Goal: Task Accomplishment & Management: Use online tool/utility

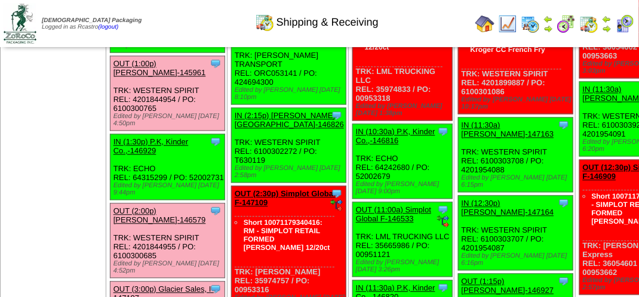
scroll to position [777, 0]
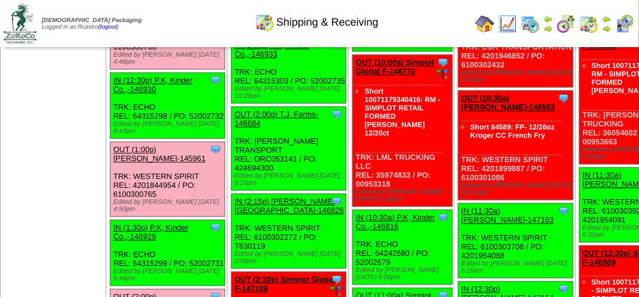
click at [137, 16] on link "OUT (12:00p) Lamb-Weston-146580" at bounding box center [159, 7] width 93 height 18
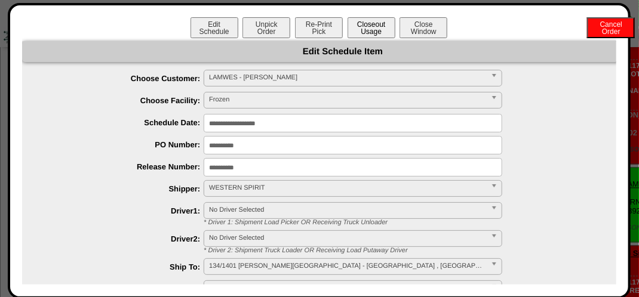
click at [371, 22] on button "Closeout Usage" at bounding box center [372, 27] width 48 height 21
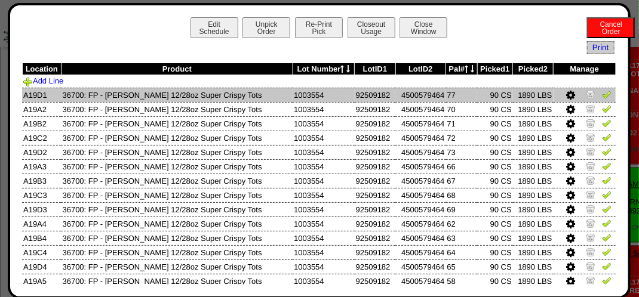
click at [602, 96] on img at bounding box center [607, 95] width 10 height 10
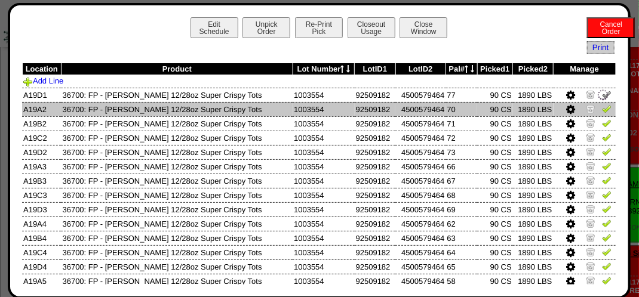
click at [602, 112] on img at bounding box center [607, 109] width 10 height 10
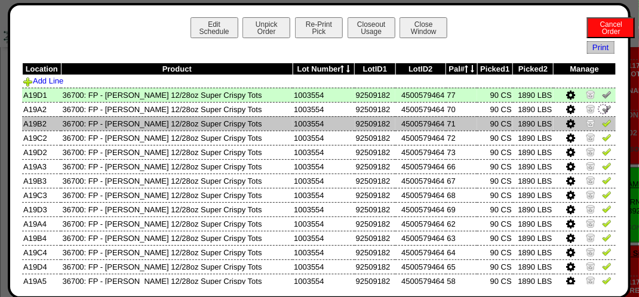
click at [602, 122] on img at bounding box center [607, 123] width 10 height 10
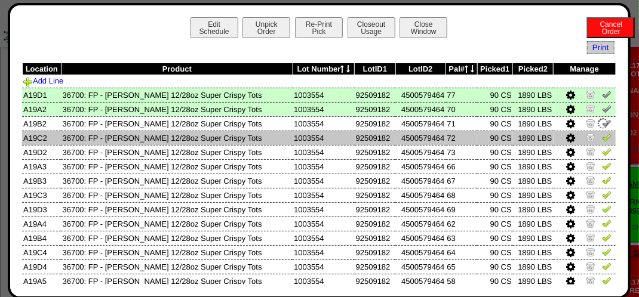
click at [602, 133] on img at bounding box center [607, 138] width 10 height 10
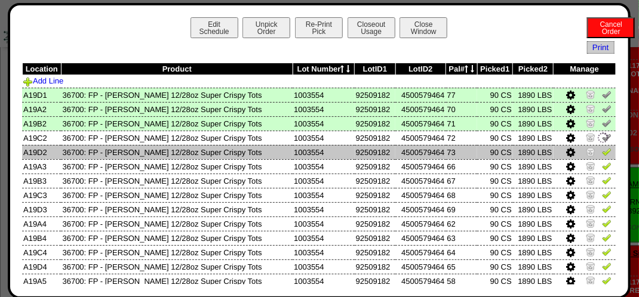
click at [602, 152] on img at bounding box center [607, 152] width 10 height 10
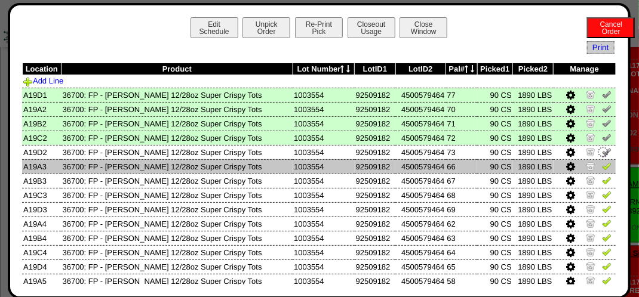
click at [602, 168] on img at bounding box center [607, 166] width 10 height 10
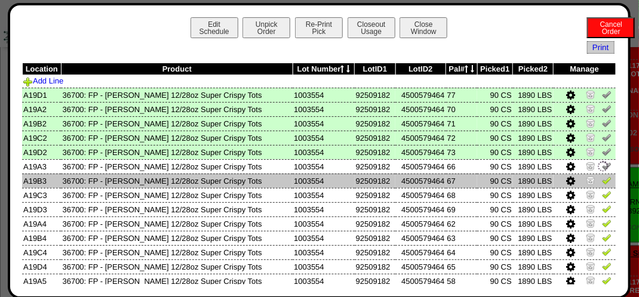
click at [602, 181] on img at bounding box center [607, 181] width 10 height 10
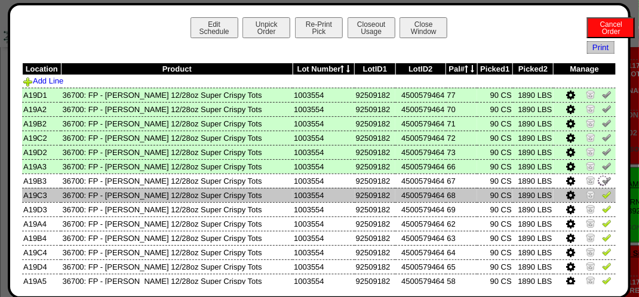
click at [602, 195] on img at bounding box center [607, 195] width 10 height 10
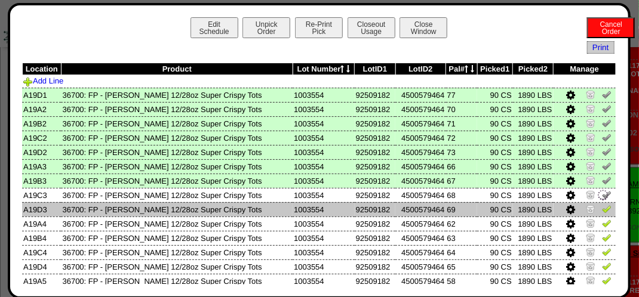
click at [602, 209] on img at bounding box center [607, 209] width 10 height 10
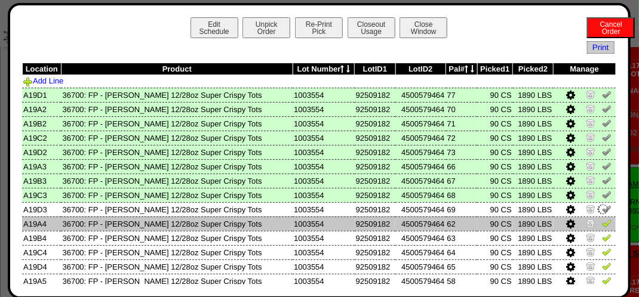
click at [603, 223] on td at bounding box center [585, 224] width 63 height 14
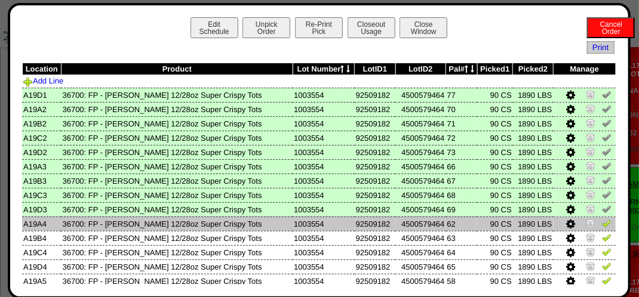
click at [602, 225] on img at bounding box center [607, 224] width 10 height 10
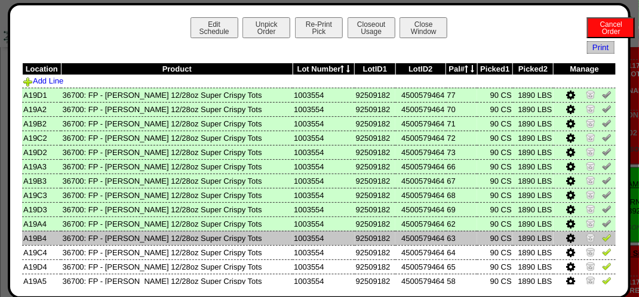
click at [602, 238] on img at bounding box center [607, 238] width 10 height 10
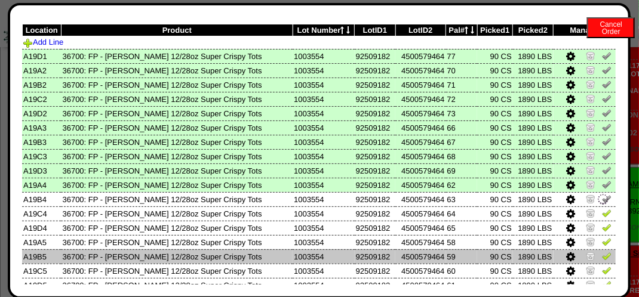
scroll to position [60, 0]
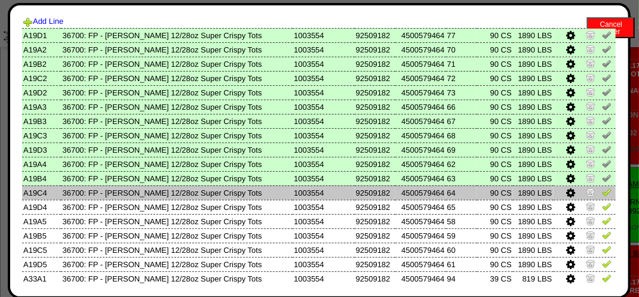
click at [602, 198] on link at bounding box center [607, 194] width 10 height 9
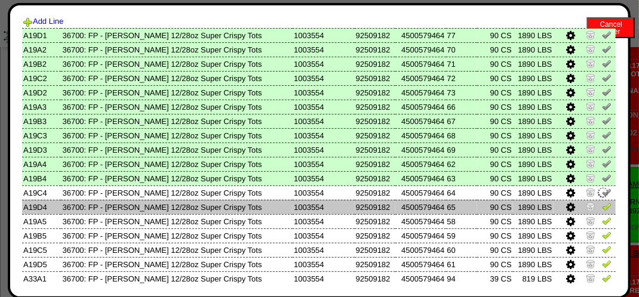
click at [602, 204] on img at bounding box center [607, 207] width 10 height 10
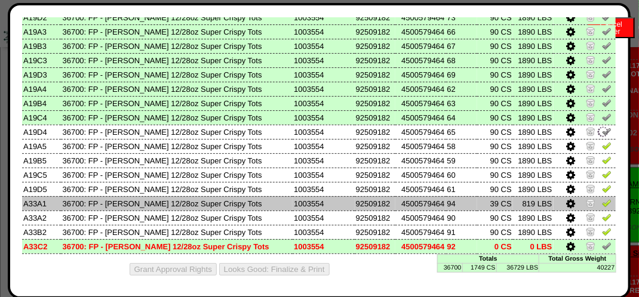
scroll to position [137, 0]
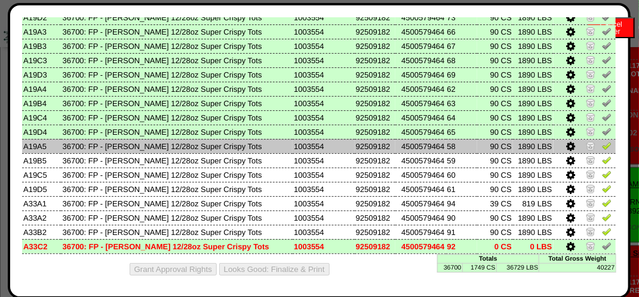
click at [602, 149] on link at bounding box center [607, 147] width 10 height 9
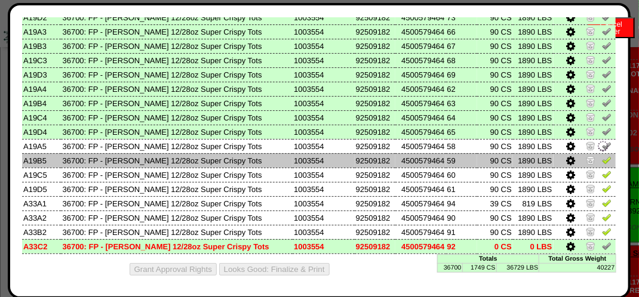
click at [602, 158] on img at bounding box center [607, 160] width 10 height 10
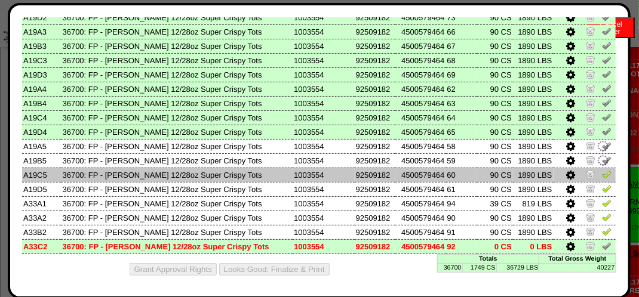
click at [603, 174] on td at bounding box center [585, 175] width 63 height 14
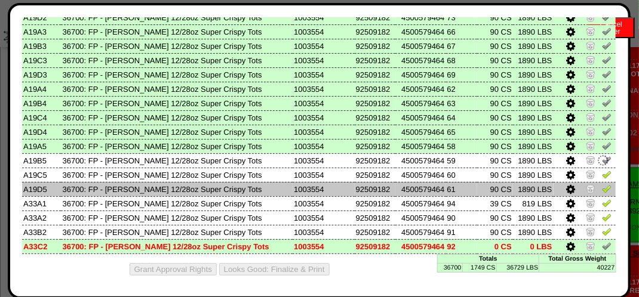
click at [602, 189] on img at bounding box center [607, 189] width 10 height 10
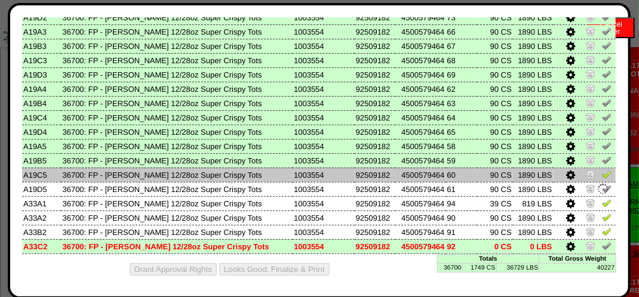
click at [602, 177] on img at bounding box center [607, 175] width 10 height 10
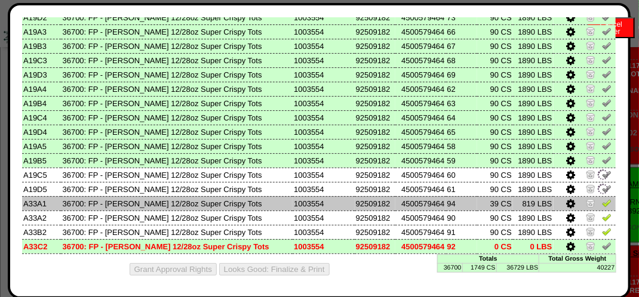
click at [602, 202] on img at bounding box center [607, 203] width 10 height 10
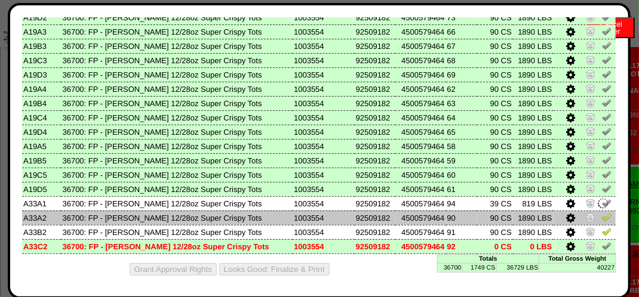
click at [602, 214] on img at bounding box center [607, 218] width 10 height 10
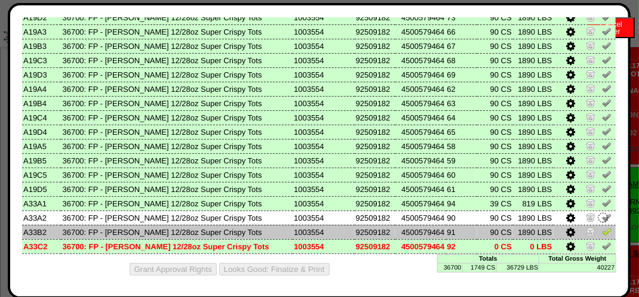
click at [602, 232] on img at bounding box center [607, 232] width 10 height 10
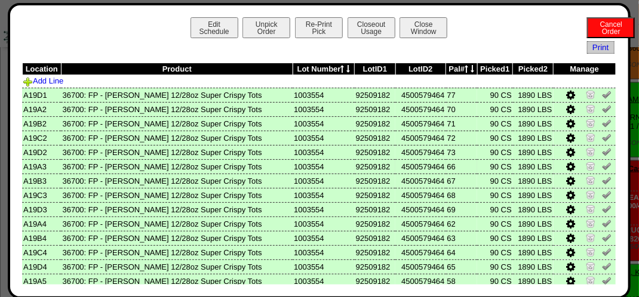
scroll to position [478, 0]
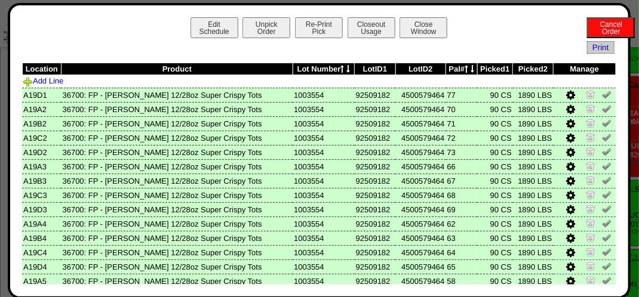
click at [395, 159] on td "4500579464" at bounding box center [420, 152] width 50 height 14
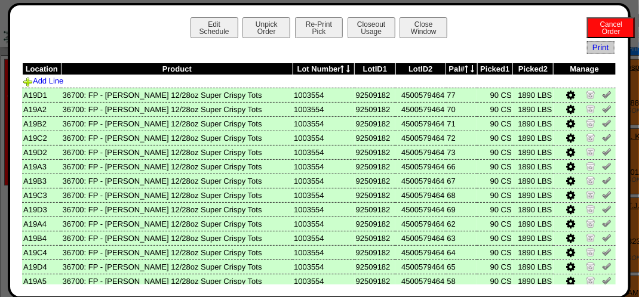
scroll to position [0, 0]
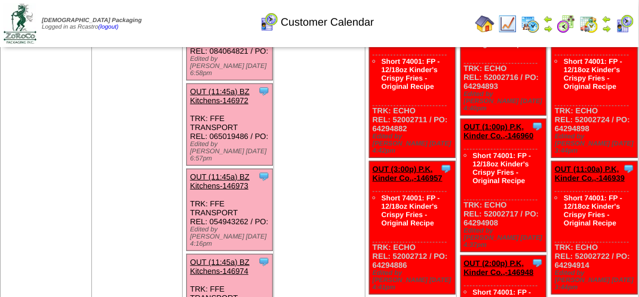
scroll to position [538, 0]
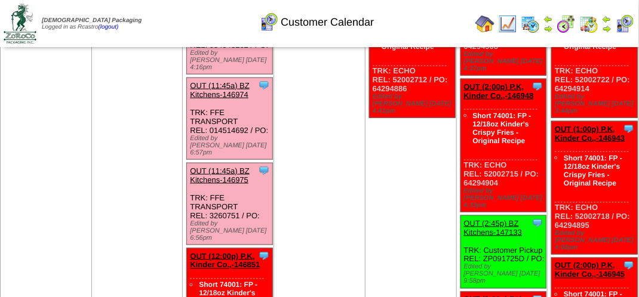
click at [612, 26] on img at bounding box center [607, 29] width 10 height 10
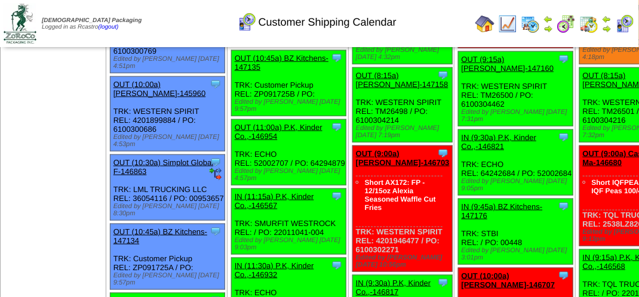
scroll to position [777, 0]
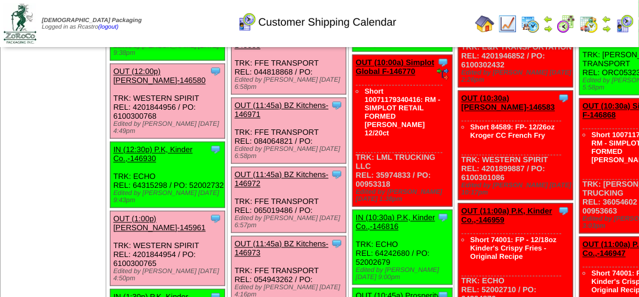
click at [142, 139] on div "Clone Item OUT (12:00p) Lamb-Weston-146580 Lamb-Weston ScheduleID: 146580 1800 …" at bounding box center [167, 102] width 115 height 75
click at [143, 85] on link "OUT (12:00p) [PERSON_NAME]-146580" at bounding box center [159, 76] width 93 height 18
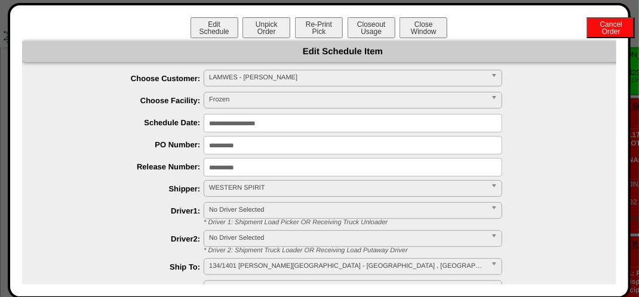
drag, startPoint x: 368, startPoint y: 26, endPoint x: 370, endPoint y: 41, distance: 15.1
click at [369, 26] on button "Closeout Usage" at bounding box center [372, 27] width 48 height 21
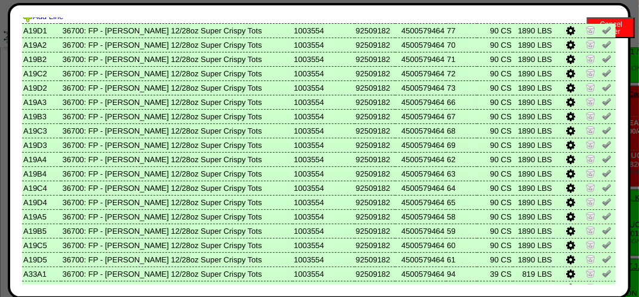
scroll to position [0, 0]
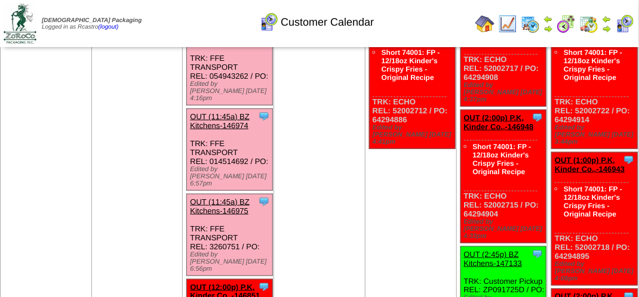
scroll to position [478, 0]
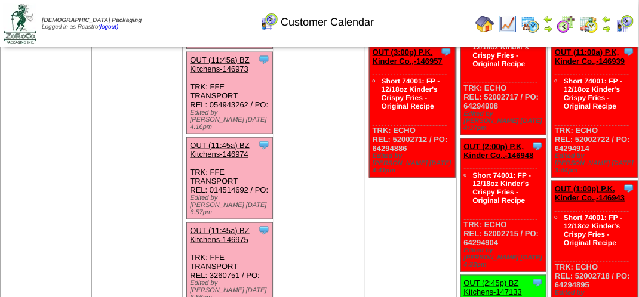
click at [610, 29] on img at bounding box center [607, 29] width 10 height 10
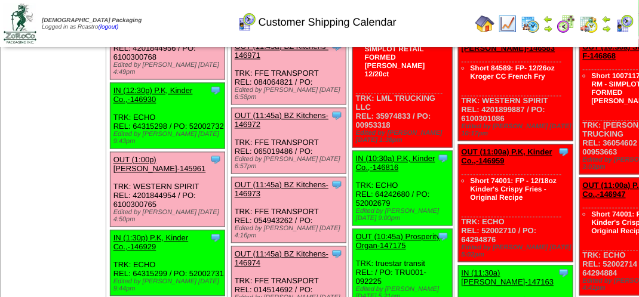
scroll to position [777, 0]
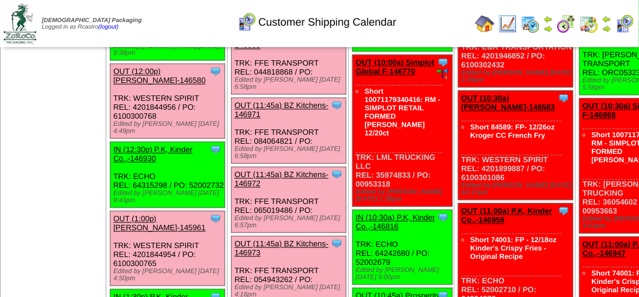
click at [138, 85] on link "OUT (12:00p) [PERSON_NAME]-146580" at bounding box center [159, 76] width 93 height 18
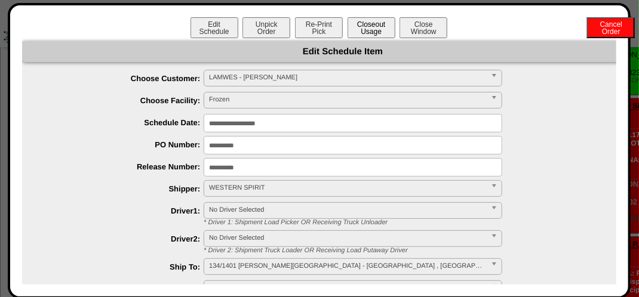
click at [366, 34] on button "Closeout Usage" at bounding box center [372, 27] width 48 height 21
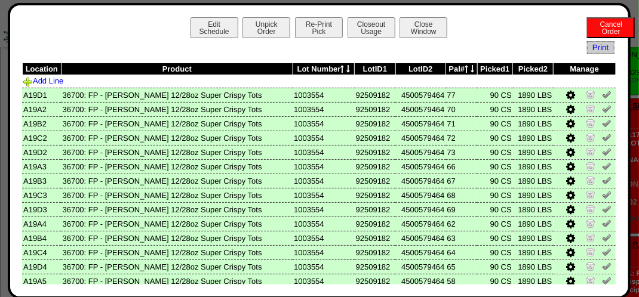
click at [602, 96] on img at bounding box center [607, 95] width 10 height 10
click at [602, 111] on img at bounding box center [607, 109] width 10 height 10
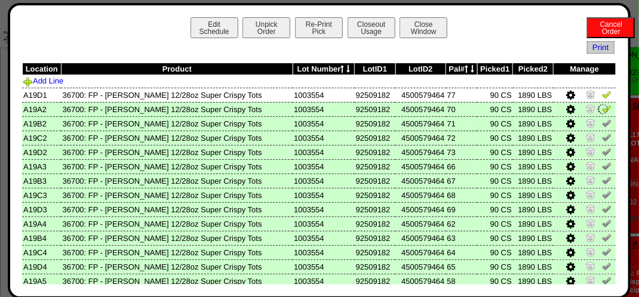
click at [602, 123] on img at bounding box center [607, 123] width 10 height 10
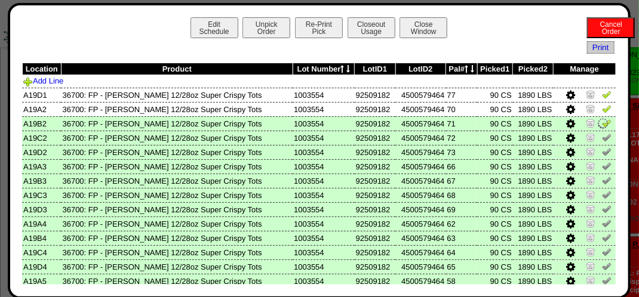
click at [602, 142] on img at bounding box center [607, 138] width 10 height 10
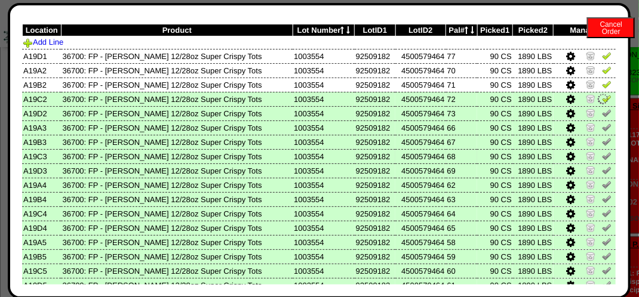
scroll to position [60, 0]
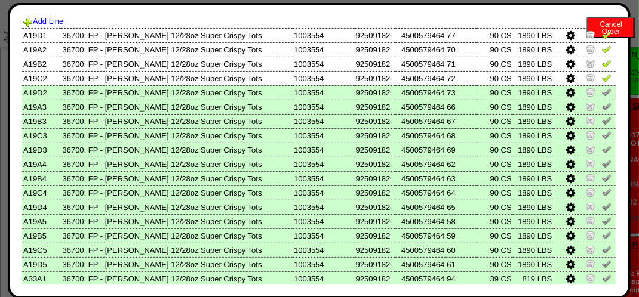
click at [602, 92] on img at bounding box center [607, 92] width 10 height 10
click at [602, 108] on img at bounding box center [607, 107] width 10 height 10
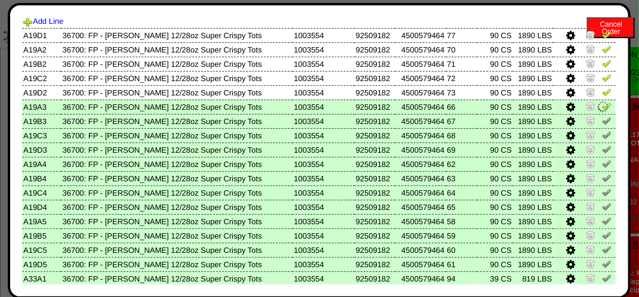
click at [602, 122] on img at bounding box center [607, 121] width 10 height 10
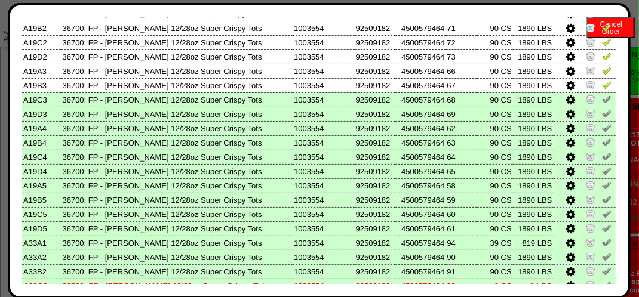
scroll to position [77, 0]
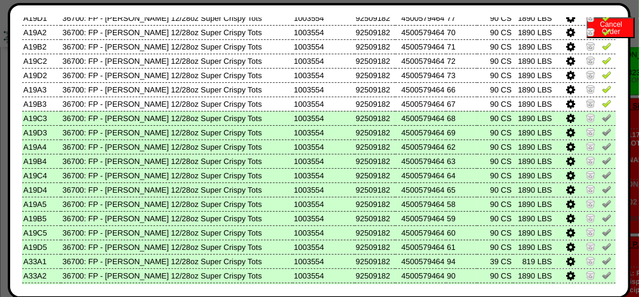
click at [602, 122] on img at bounding box center [607, 118] width 10 height 10
click at [602, 133] on img at bounding box center [607, 132] width 10 height 10
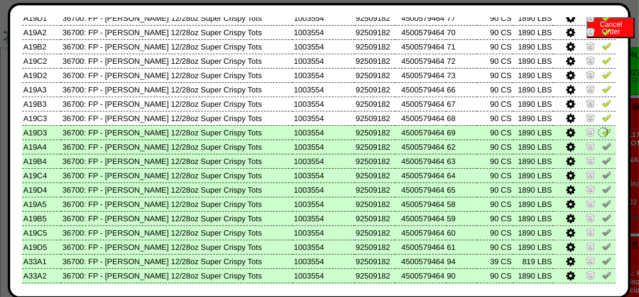
click at [602, 148] on img at bounding box center [607, 147] width 10 height 10
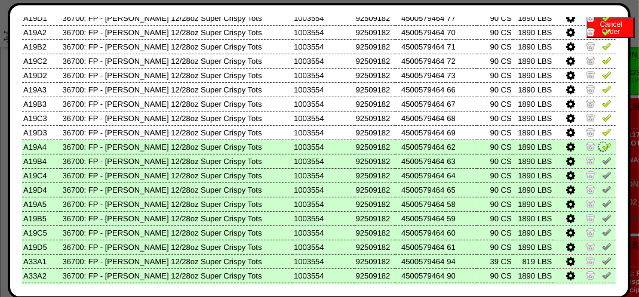
scroll to position [137, 0]
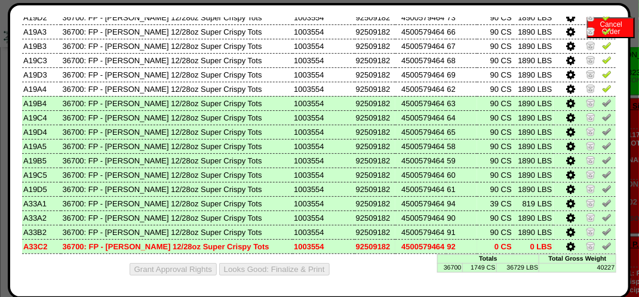
click at [602, 249] on img at bounding box center [607, 246] width 10 height 10
click at [602, 232] on img at bounding box center [607, 232] width 10 height 10
click at [602, 218] on img at bounding box center [607, 218] width 10 height 10
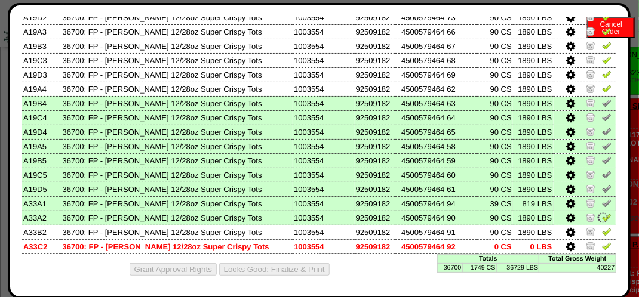
click at [602, 204] on img at bounding box center [607, 203] width 10 height 10
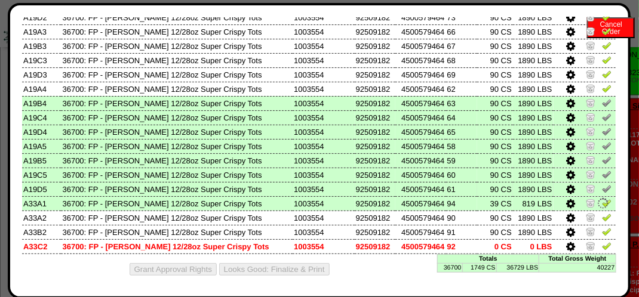
click at [602, 189] on img at bounding box center [607, 189] width 10 height 10
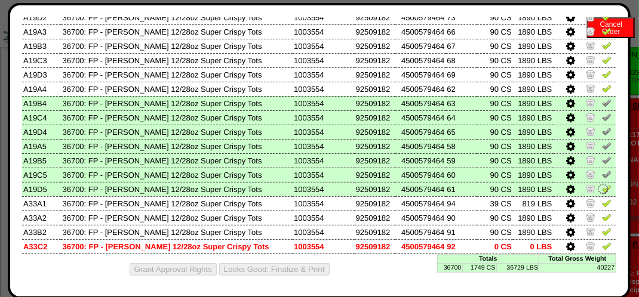
click at [602, 173] on img at bounding box center [607, 175] width 10 height 10
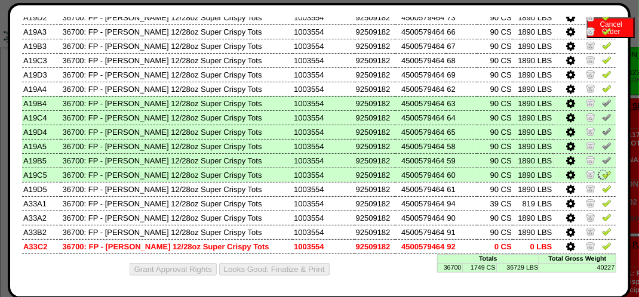
click at [602, 164] on link at bounding box center [607, 162] width 10 height 9
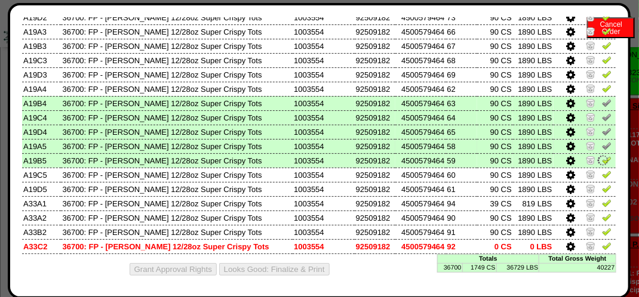
click at [602, 145] on img at bounding box center [607, 146] width 10 height 10
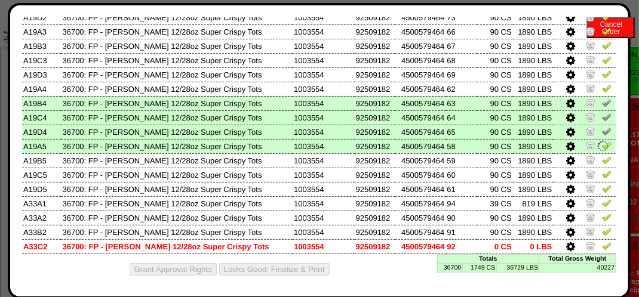
click at [602, 134] on img at bounding box center [607, 132] width 10 height 10
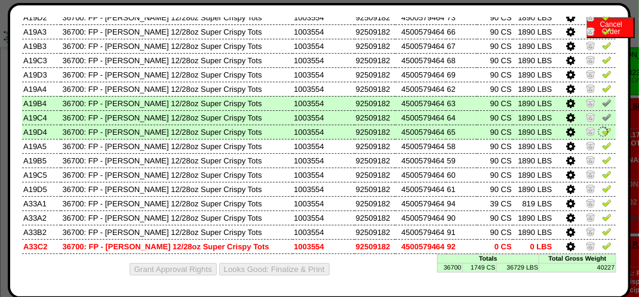
click at [602, 118] on img at bounding box center [607, 117] width 10 height 10
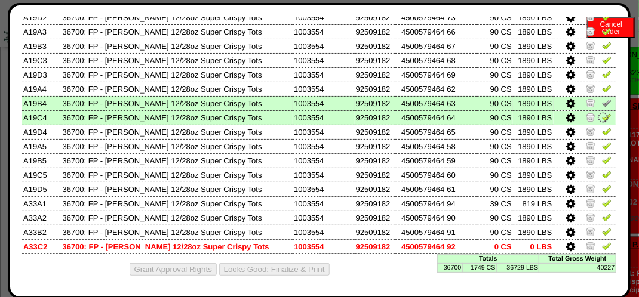
click at [602, 104] on img at bounding box center [607, 103] width 10 height 10
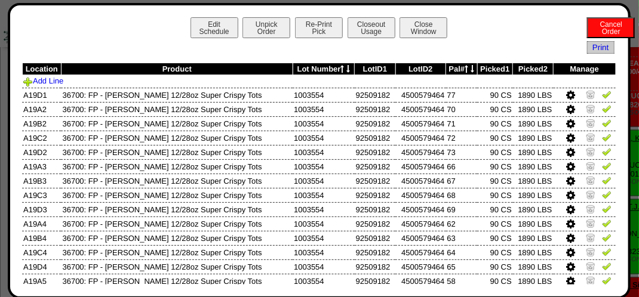
scroll to position [299, 0]
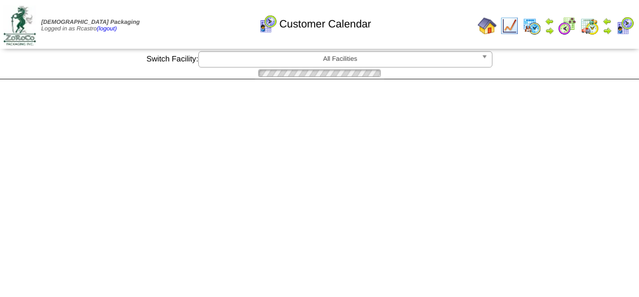
scroll to position [478, 0]
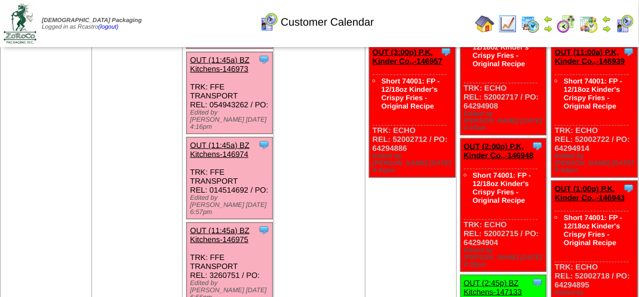
click at [609, 27] on img at bounding box center [607, 29] width 10 height 10
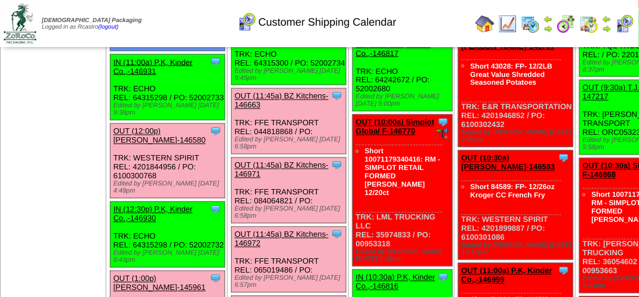
scroll to position [836, 0]
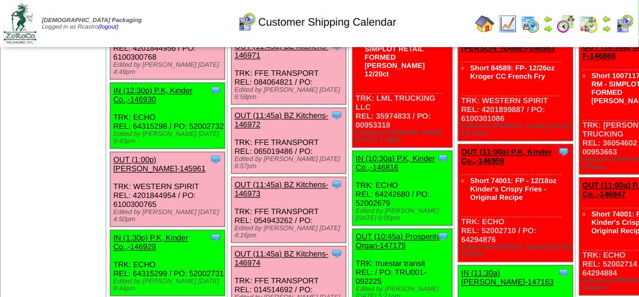
click at [136, 26] on link "OUT (12:00p) [PERSON_NAME]-146580" at bounding box center [159, 17] width 93 height 18
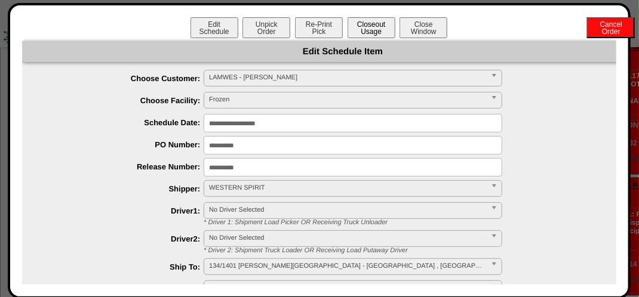
click at [370, 30] on button "Closeout Usage" at bounding box center [372, 27] width 48 height 21
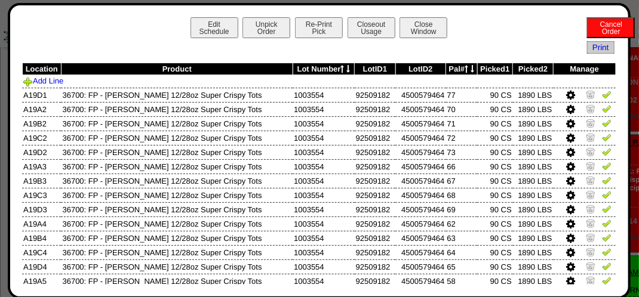
scroll to position [717, 0]
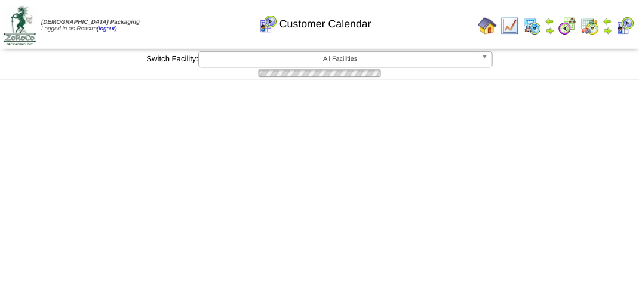
scroll to position [478, 0]
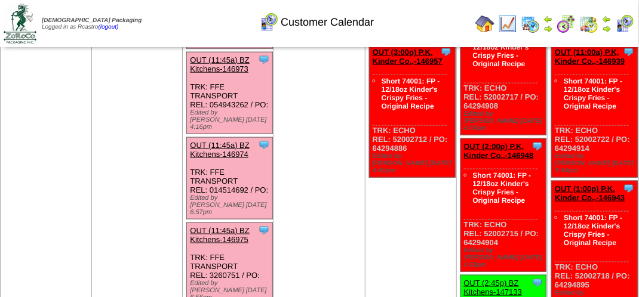
click at [610, 19] on img at bounding box center [607, 19] width 10 height 10
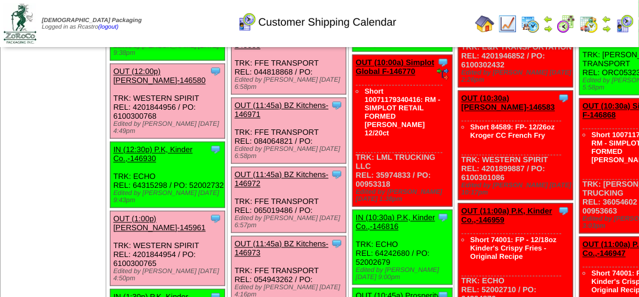
scroll to position [836, 0]
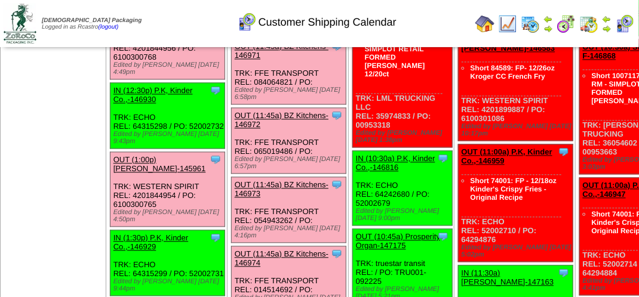
click at [139, 26] on link "OUT (12:00p) [PERSON_NAME]-146580" at bounding box center [159, 17] width 93 height 18
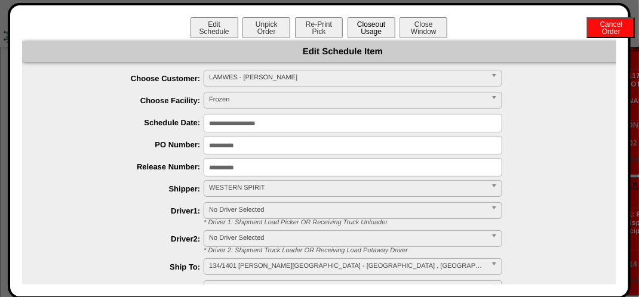
click at [369, 32] on button "Closeout Usage" at bounding box center [372, 27] width 48 height 21
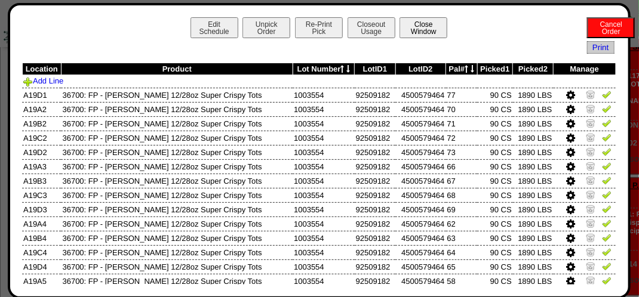
click at [428, 26] on button "Close Window" at bounding box center [424, 27] width 48 height 21
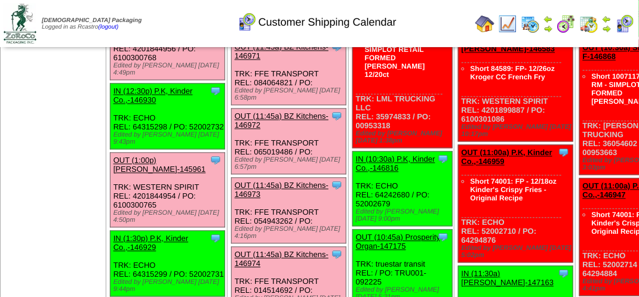
scroll to position [836, 0]
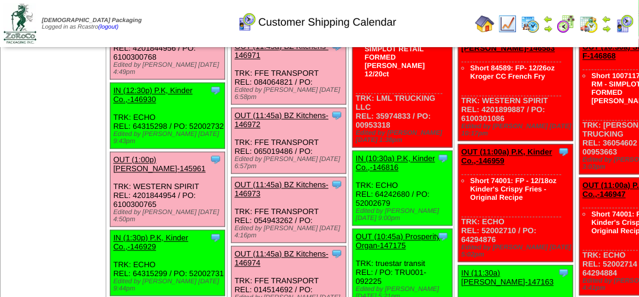
click at [148, 26] on link "OUT (12:00p) [PERSON_NAME]-146580" at bounding box center [159, 17] width 93 height 18
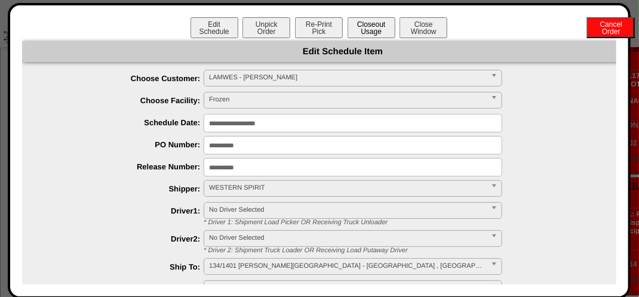
click at [362, 27] on button "Closeout Usage" at bounding box center [372, 27] width 48 height 21
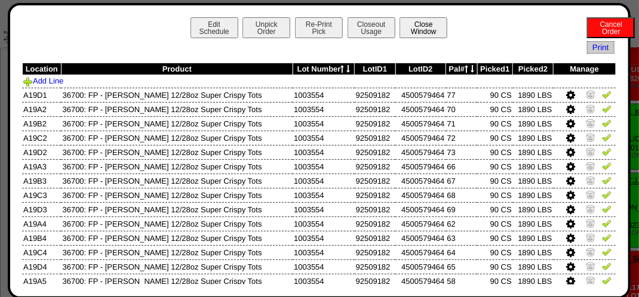
scroll to position [478, 0]
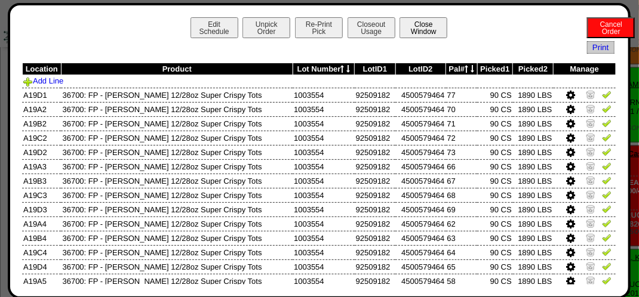
click at [421, 29] on button "Close Window" at bounding box center [424, 27] width 48 height 21
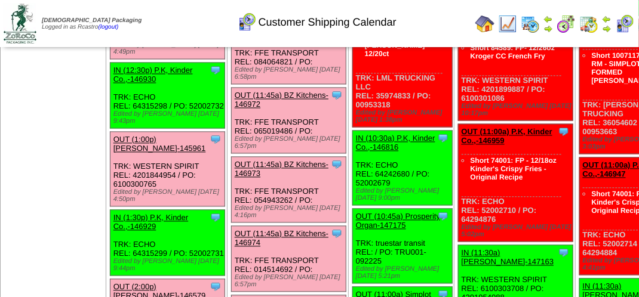
scroll to position [896, 0]
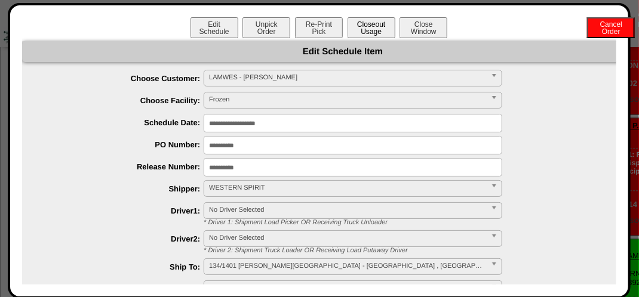
click at [382, 27] on button "Closeout Usage" at bounding box center [372, 27] width 48 height 21
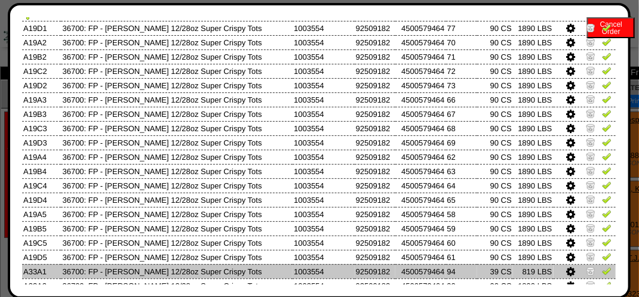
scroll to position [137, 0]
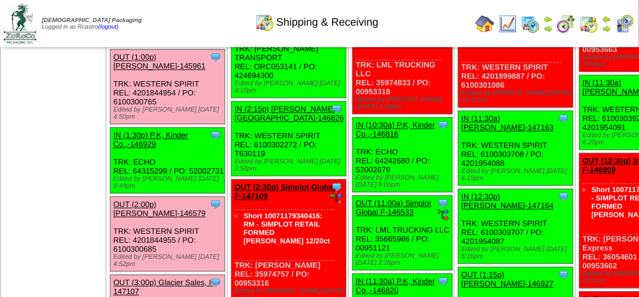
scroll to position [896, 0]
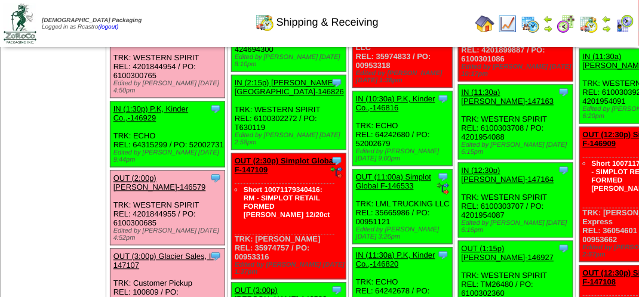
click at [138, 44] on link "OUT (1:00p) [PERSON_NAME]-145961" at bounding box center [159, 35] width 93 height 18
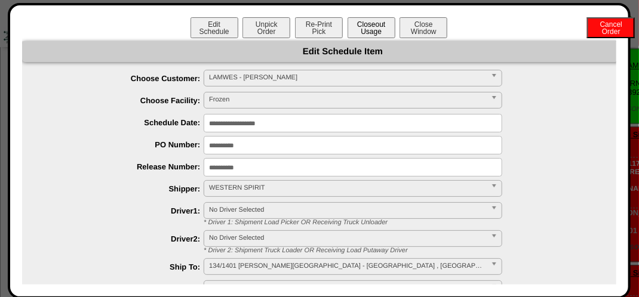
click at [348, 28] on button "Closeout Usage" at bounding box center [372, 27] width 48 height 21
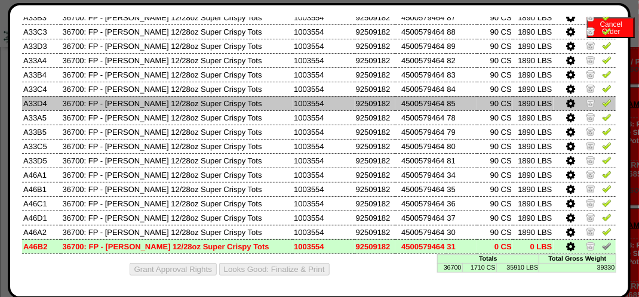
scroll to position [0, 0]
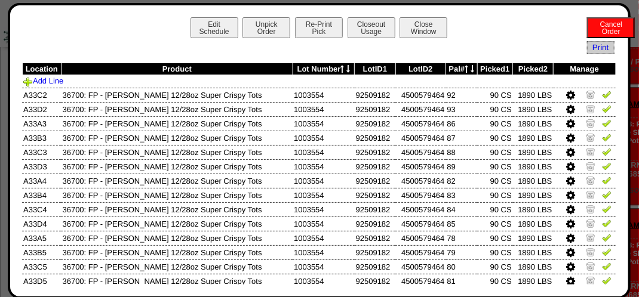
drag, startPoint x: 521, startPoint y: 49, endPoint x: 492, endPoint y: 39, distance: 31.5
click at [499, 41] on div "Edit Schedule Unpick Order Re-Print Pick Closeout Usage Cancel Order Close Wind…" at bounding box center [319, 151] width 594 height 268
click at [433, 29] on button "Close Window" at bounding box center [424, 27] width 48 height 21
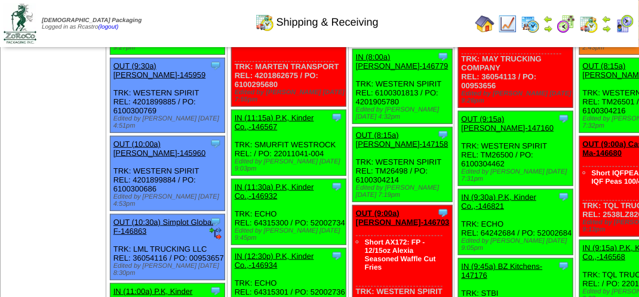
scroll to position [67, 0]
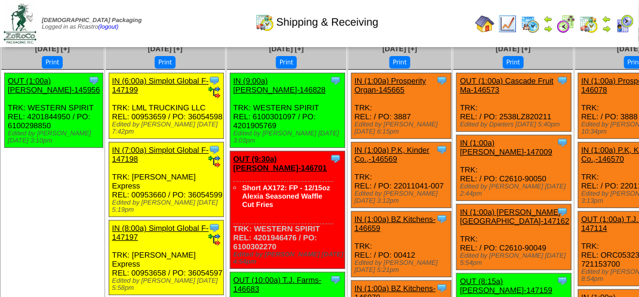
scroll to position [60, 0]
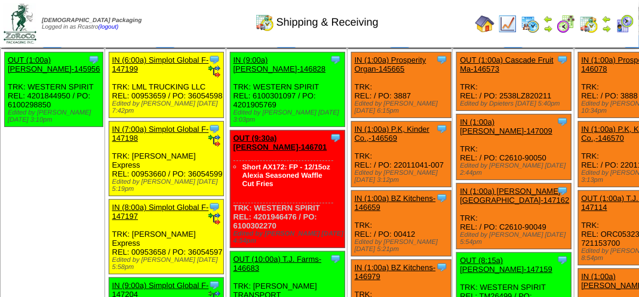
click at [50, 156] on ul "Clone Item OUT (1:00a) Lamb-Weston-145956 Lamb-Weston ScheduleID: 145956 1800 C…" at bounding box center [52, 141] width 103 height 179
click at [57, 152] on ul "Clone Item OUT (1:00a) Lamb-Weston-145956 Lamb-Weston ScheduleID: 145956 1800 C…" at bounding box center [52, 141] width 103 height 179
click at [62, 149] on ul "Clone Item OUT (1:00a) Lamb-Weston-145956 Lamb-Weston ScheduleID: 145956 1800 C…" at bounding box center [52, 141] width 103 height 179
click at [76, 82] on div "Clone Item OUT (1:00a) Lamb-Weston-145956 Lamb-Weston ScheduleID: 145956 1800 C…" at bounding box center [54, 90] width 99 height 75
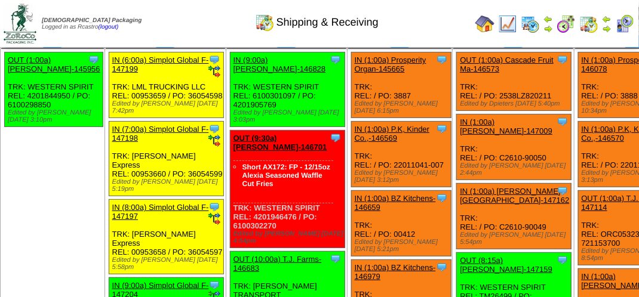
click at [167, 25] on div "Shipping & Receiving" at bounding box center [316, 18] width 365 height 33
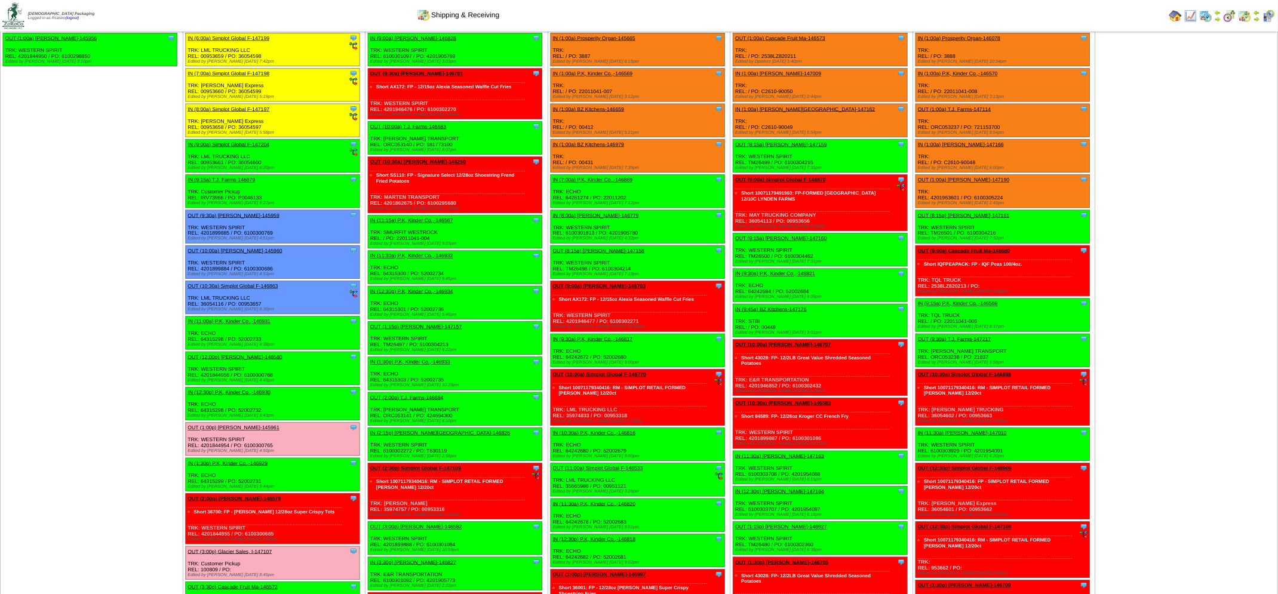
scroll to position [50, 0]
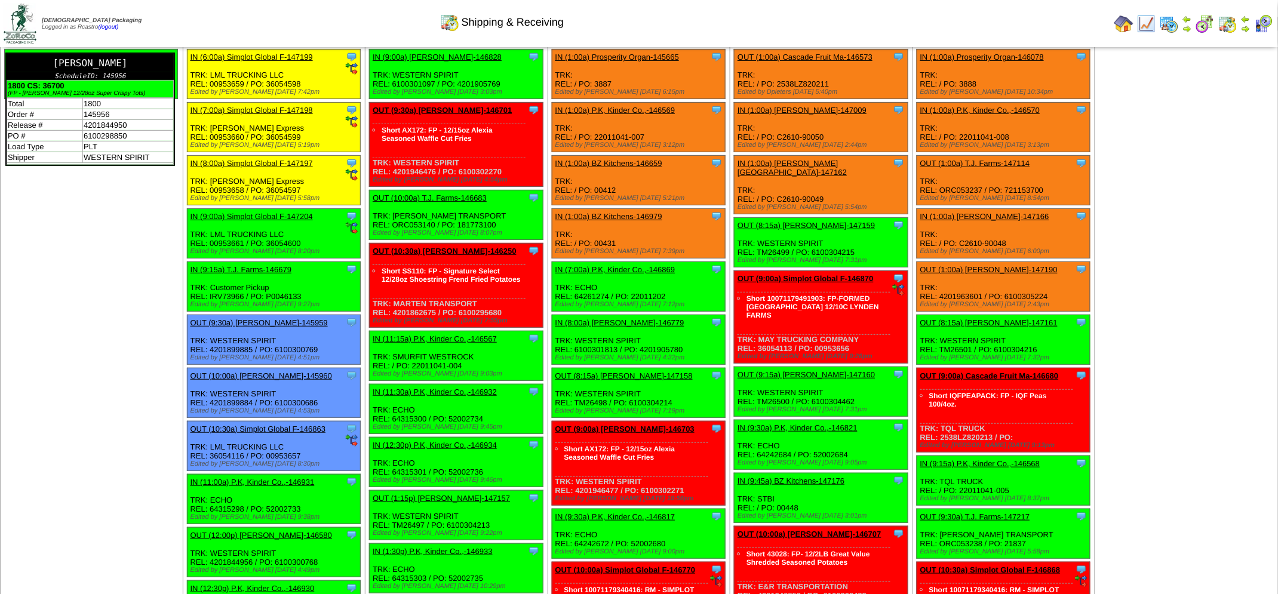
drag, startPoint x: 610, startPoint y: 1, endPoint x: 170, endPoint y: 57, distance: 444.5
click at [170, 57] on link "Lamb-Weston ScheduleID: 145956 1800 CS: 36700 (FP - Lamb Weston 12/28oz Super C…" at bounding box center [169, 60] width 12 height 9
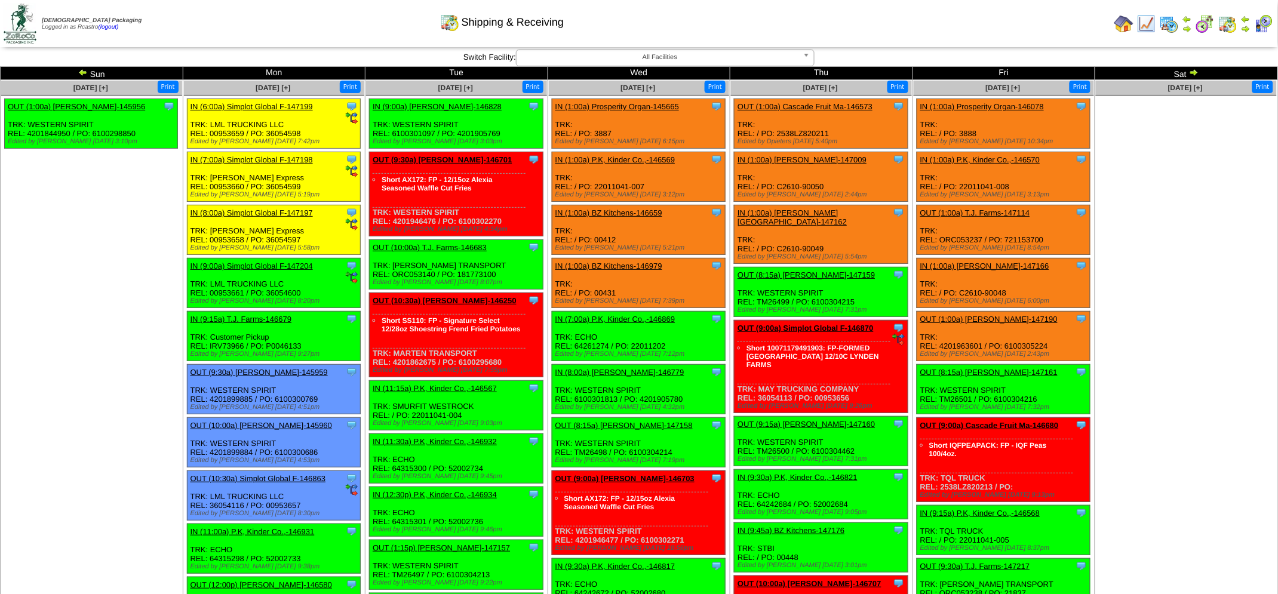
click at [356, 25] on div "Shipping & Receiving" at bounding box center [501, 18] width 735 height 33
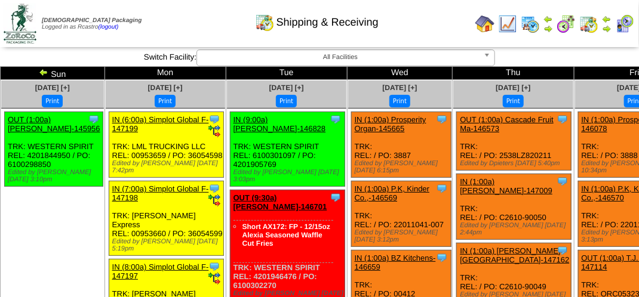
drag, startPoint x: 1245, startPoint y: 0, endPoint x: 186, endPoint y: 30, distance: 1058.9
click at [186, 30] on div "Shipping & Receiving" at bounding box center [316, 18] width 365 height 33
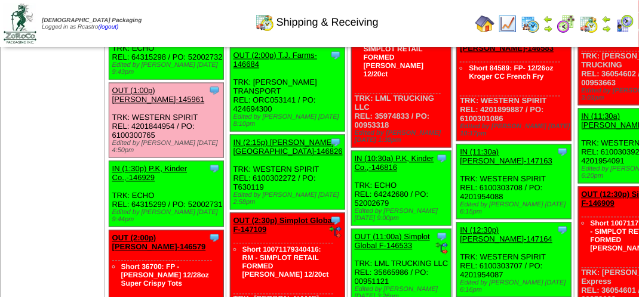
scroll to position [717, 0]
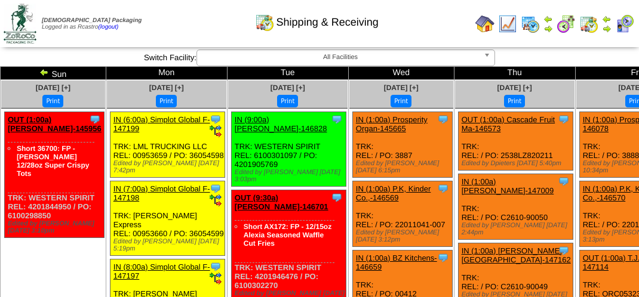
scroll to position [717, 0]
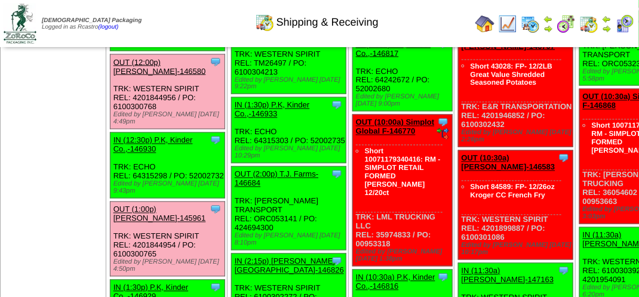
click at [138, 76] on link "OUT (12:00p) [PERSON_NAME]-146580" at bounding box center [159, 67] width 93 height 18
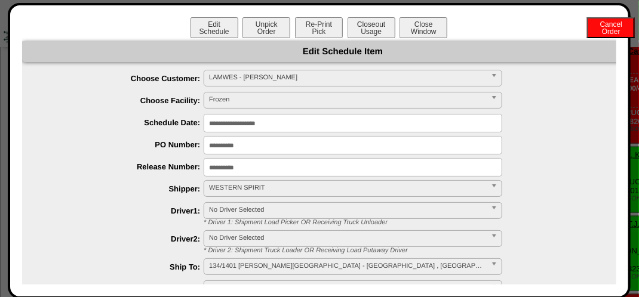
scroll to position [478, 0]
click at [372, 32] on button "Closeout Usage" at bounding box center [372, 27] width 48 height 21
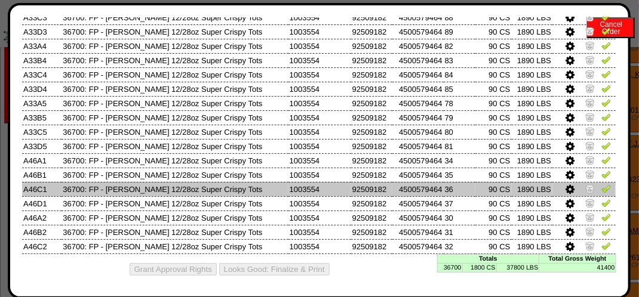
scroll to position [119, 0]
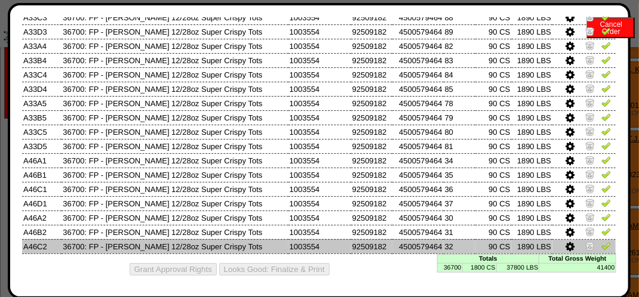
click at [601, 244] on img at bounding box center [606, 246] width 10 height 10
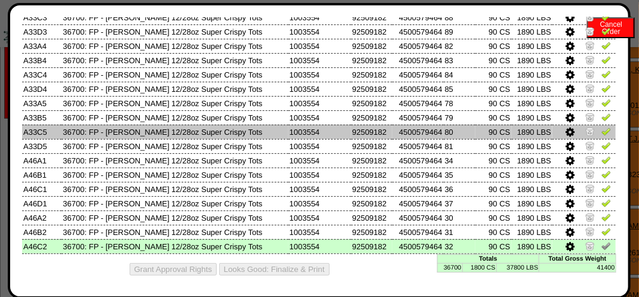
click at [601, 129] on img at bounding box center [606, 132] width 10 height 10
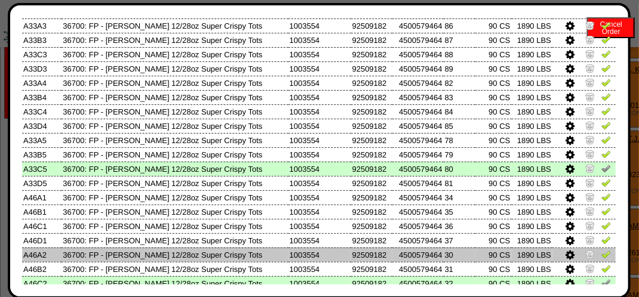
scroll to position [63, 0]
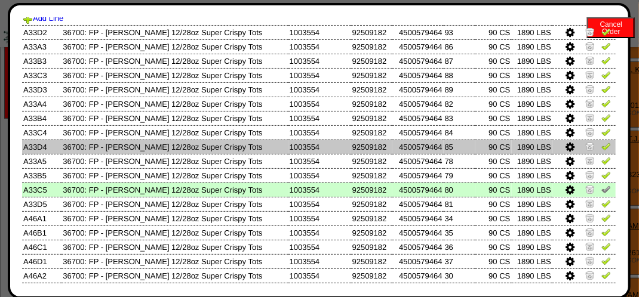
click at [601, 148] on img at bounding box center [606, 147] width 10 height 10
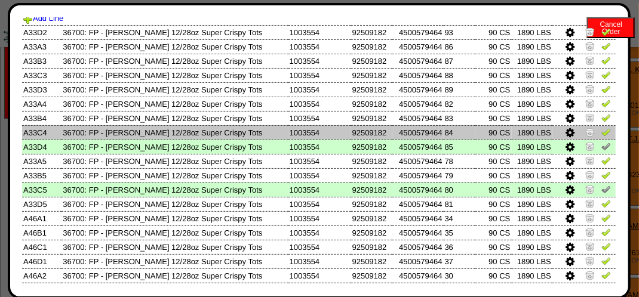
click at [601, 133] on img at bounding box center [606, 132] width 10 height 10
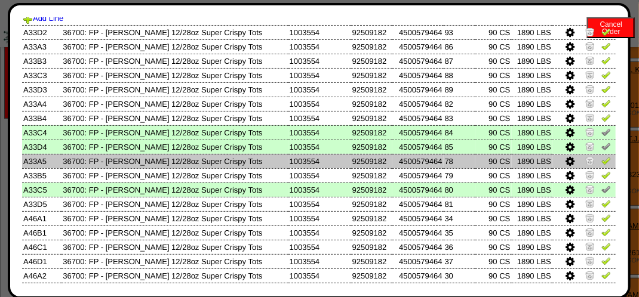
click at [601, 161] on img at bounding box center [606, 161] width 10 height 10
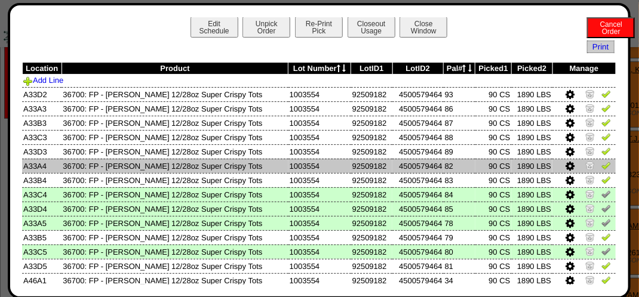
scroll to position [0, 0]
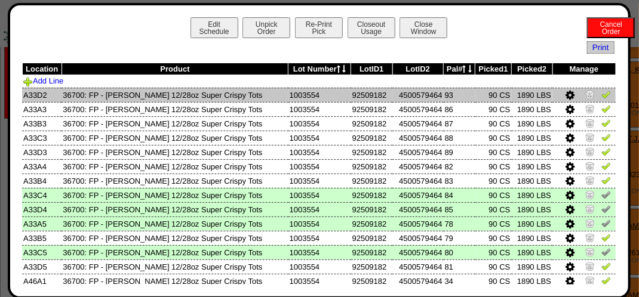
click at [601, 96] on img at bounding box center [606, 95] width 10 height 10
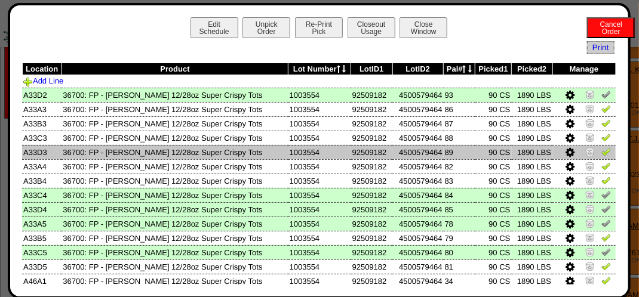
click at [601, 151] on img at bounding box center [606, 152] width 10 height 10
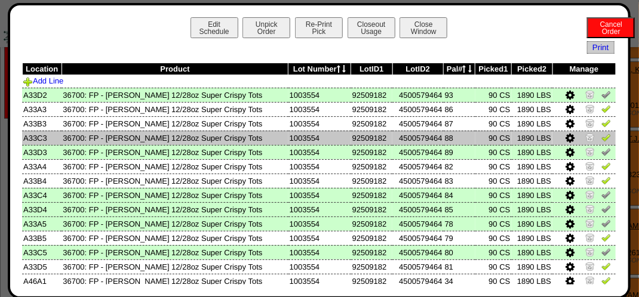
click at [601, 139] on img at bounding box center [606, 138] width 10 height 10
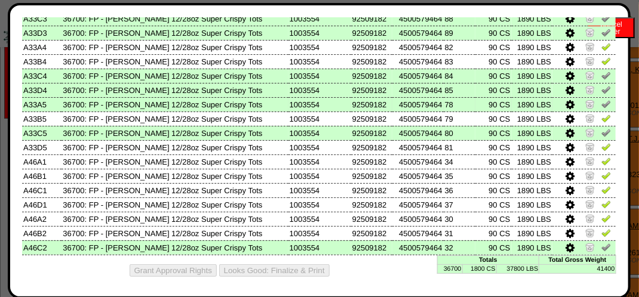
scroll to position [122, 0]
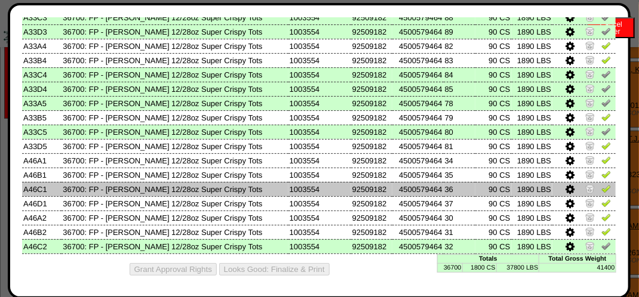
click at [601, 188] on img at bounding box center [606, 189] width 10 height 10
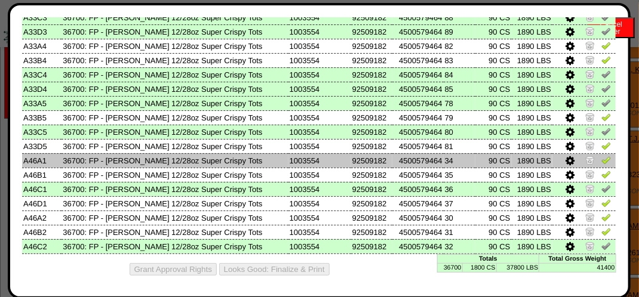
click at [601, 159] on img at bounding box center [606, 160] width 10 height 10
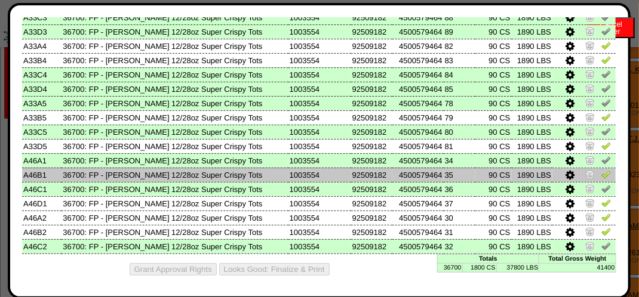
click at [601, 172] on img at bounding box center [606, 175] width 10 height 10
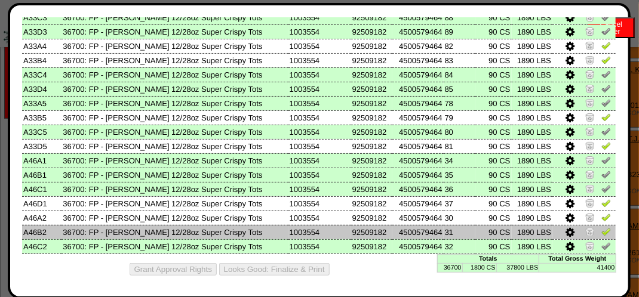
click at [601, 229] on img at bounding box center [606, 232] width 10 height 10
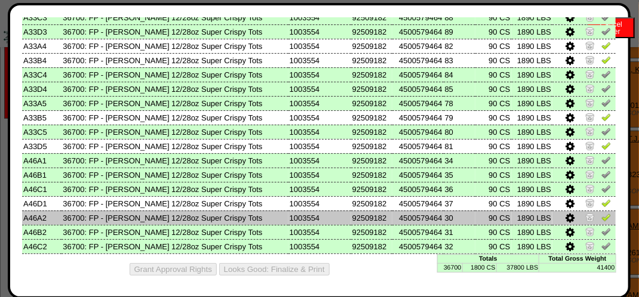
click at [601, 216] on img at bounding box center [606, 218] width 10 height 10
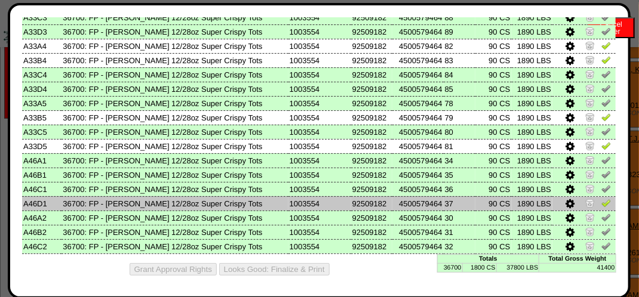
click at [601, 204] on img at bounding box center [606, 203] width 10 height 10
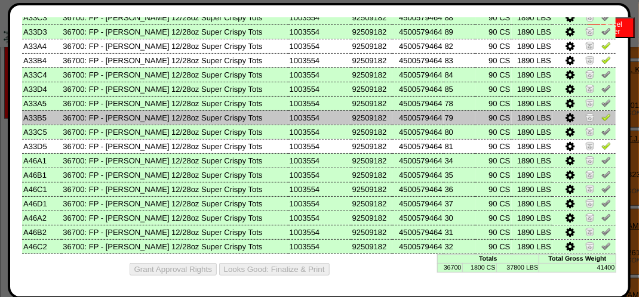
click at [601, 116] on img at bounding box center [606, 117] width 10 height 10
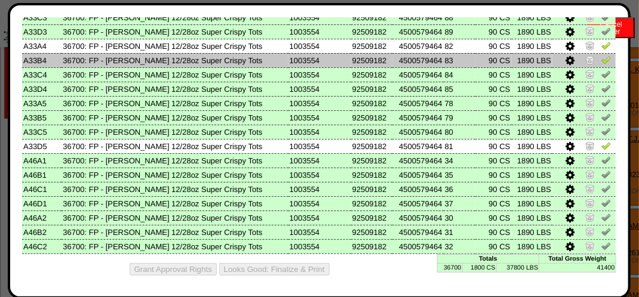
click at [601, 60] on img at bounding box center [606, 60] width 10 height 10
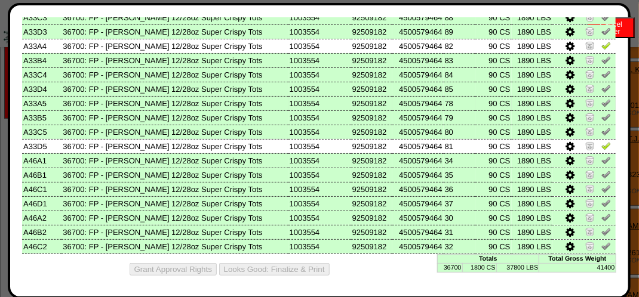
scroll to position [3, 0]
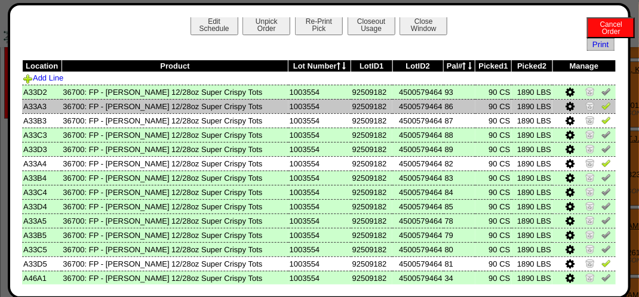
click at [601, 107] on img at bounding box center [606, 106] width 10 height 10
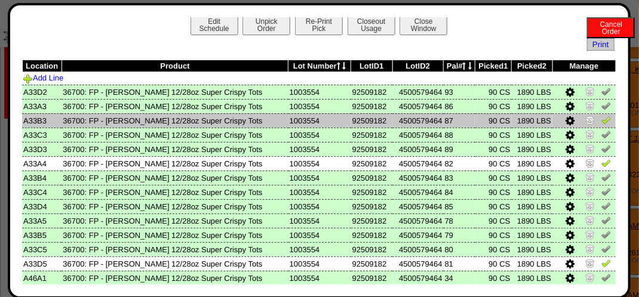
click at [601, 123] on img at bounding box center [606, 120] width 10 height 10
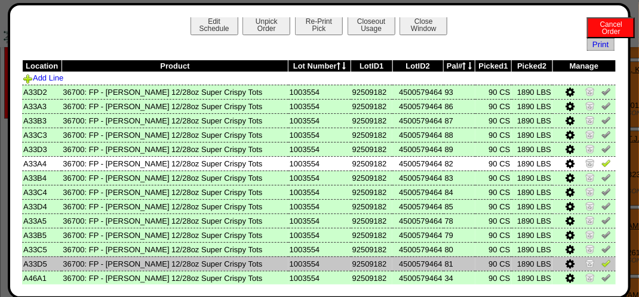
click at [601, 266] on img at bounding box center [606, 264] width 10 height 10
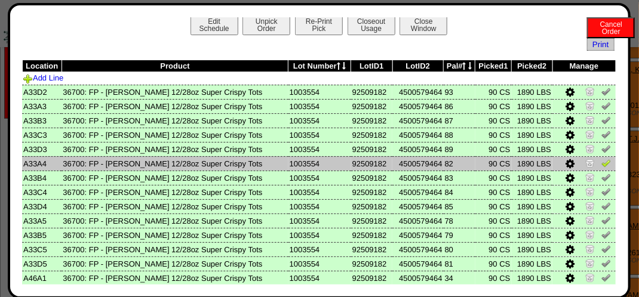
click at [601, 163] on img at bounding box center [606, 163] width 10 height 10
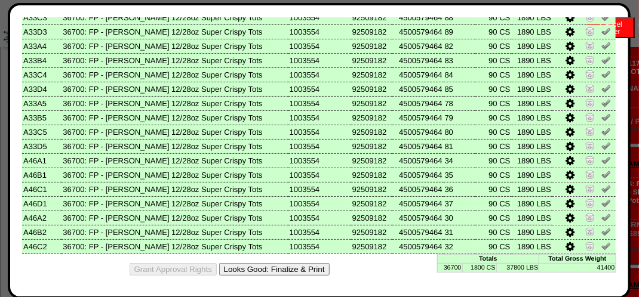
scroll to position [122, 0]
click at [284, 271] on button "Looks Good: Finalize & Print" at bounding box center [274, 269] width 111 height 13
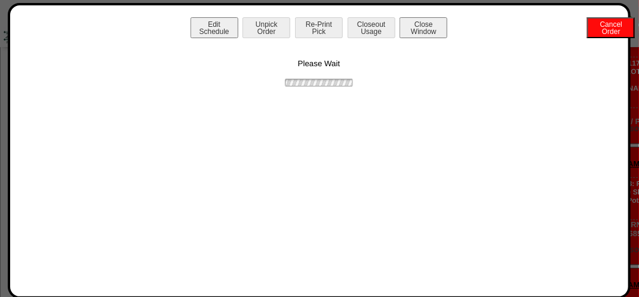
scroll to position [0, 0]
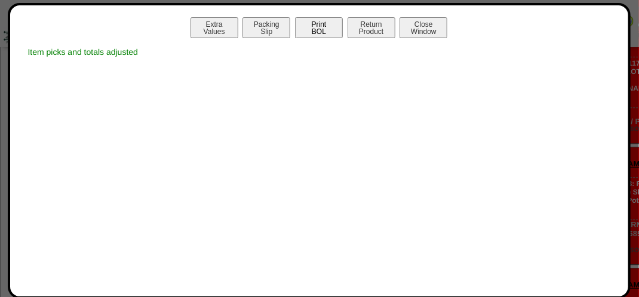
click at [320, 31] on button "Print BOL" at bounding box center [319, 27] width 48 height 21
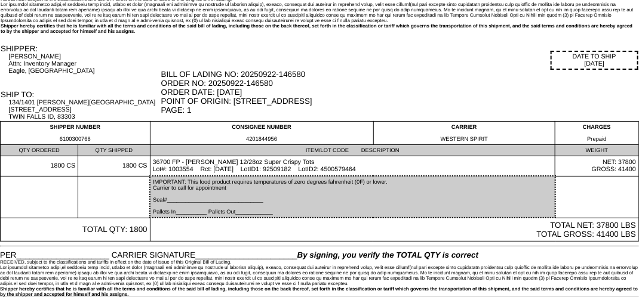
scroll to position [42, 0]
